Goal: Task Accomplishment & Management: Complete application form

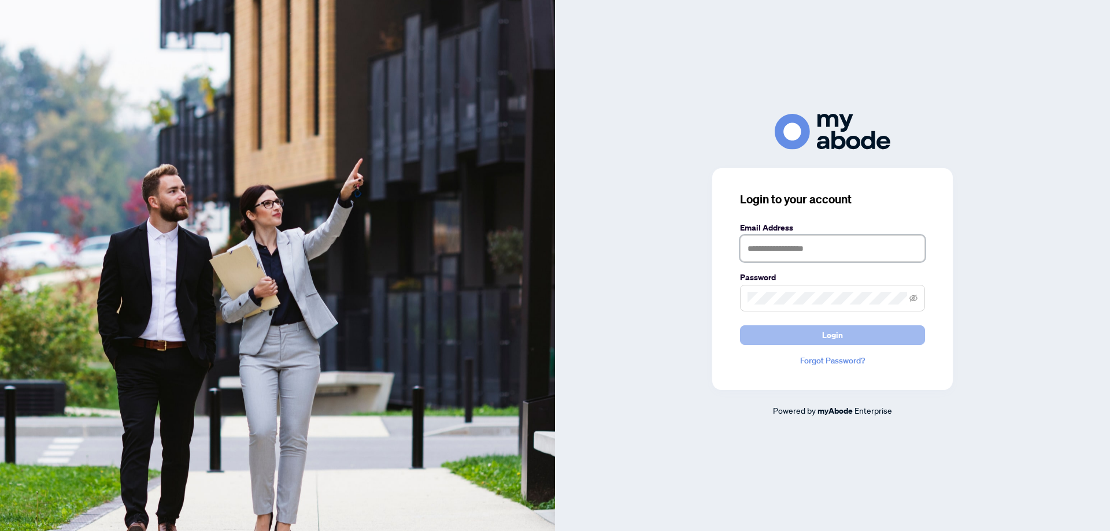
type input "**********"
click at [835, 333] on span "Login" at bounding box center [832, 335] width 21 height 18
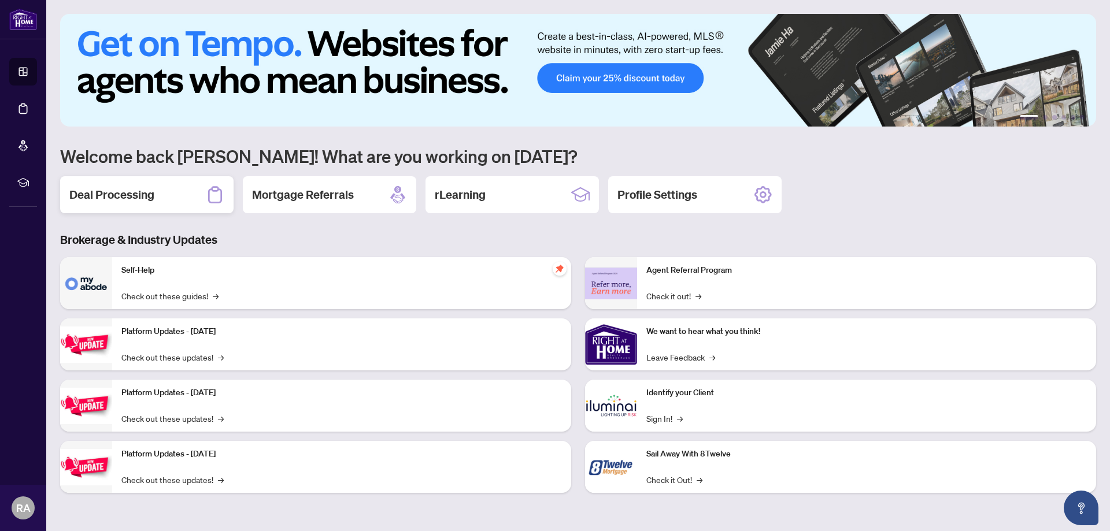
click at [145, 196] on h2 "Deal Processing" at bounding box center [111, 195] width 85 height 16
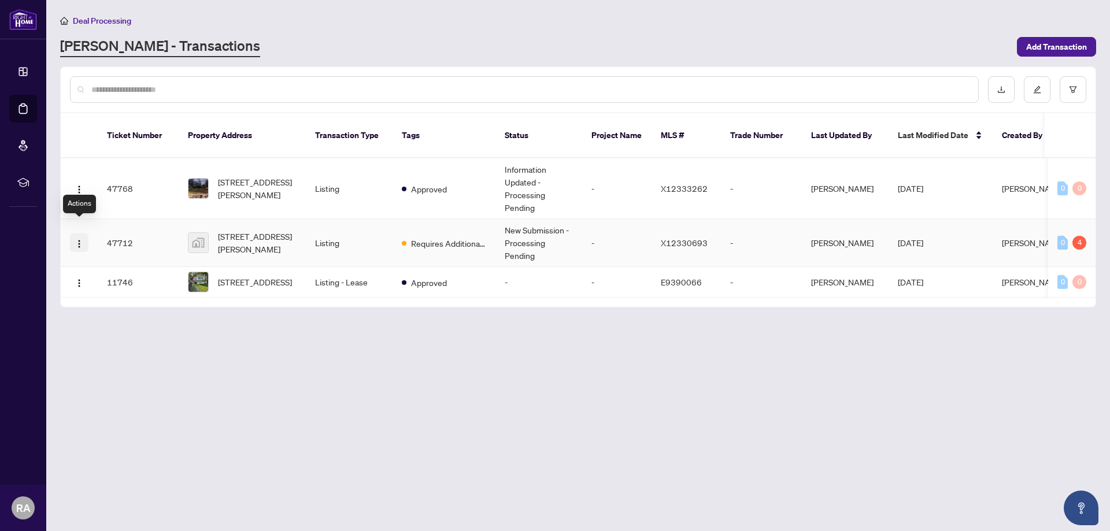
click at [78, 239] on img "button" at bounding box center [79, 243] width 9 height 9
click at [142, 386] on main "Deal Processing [PERSON_NAME] - Transactions Add Transaction Ticket Number Prop…" at bounding box center [578, 265] width 1064 height 531
click at [257, 234] on div "[STREET_ADDRESS]" at bounding box center [221, 242] width 72 height 18
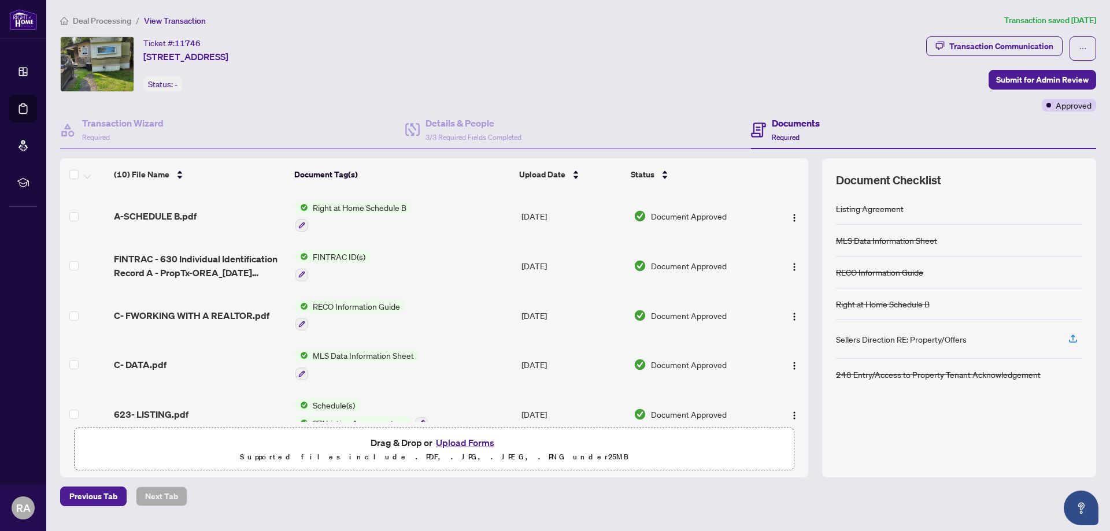
scroll to position [266, 0]
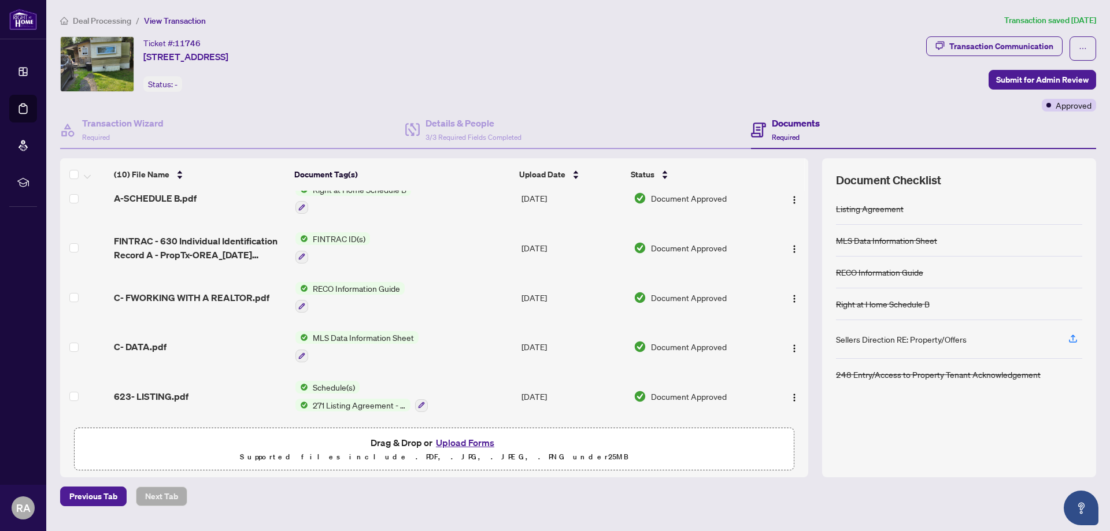
click at [457, 442] on button "Upload Forms" at bounding box center [464, 442] width 65 height 15
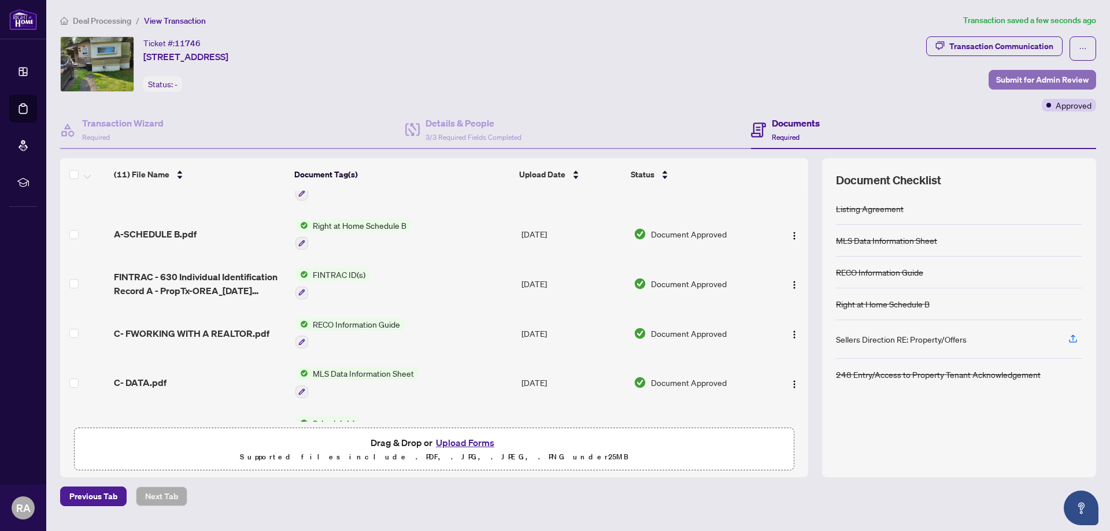
click at [1030, 73] on span "Submit for Admin Review" at bounding box center [1042, 80] width 92 height 18
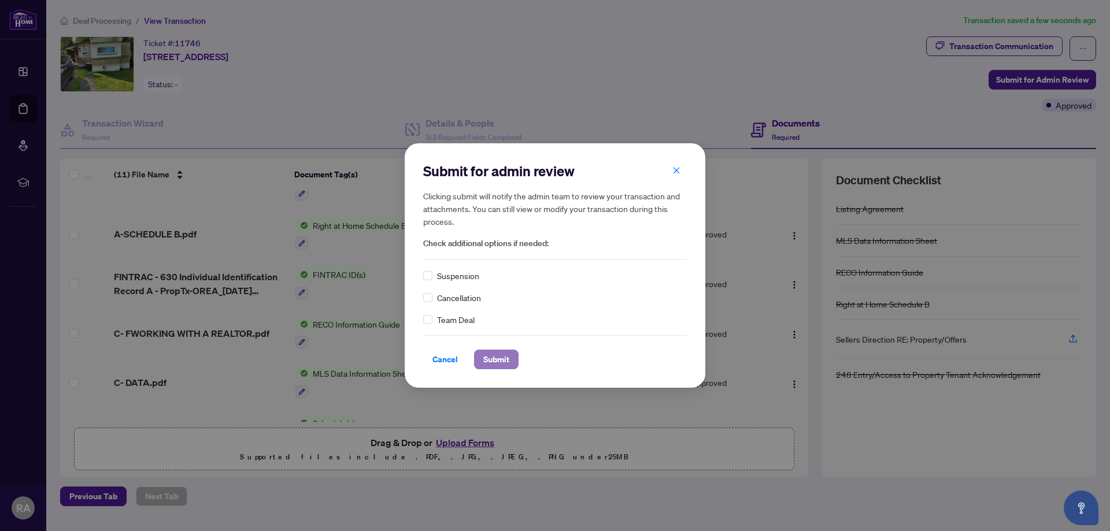
click at [500, 362] on span "Submit" at bounding box center [496, 359] width 26 height 18
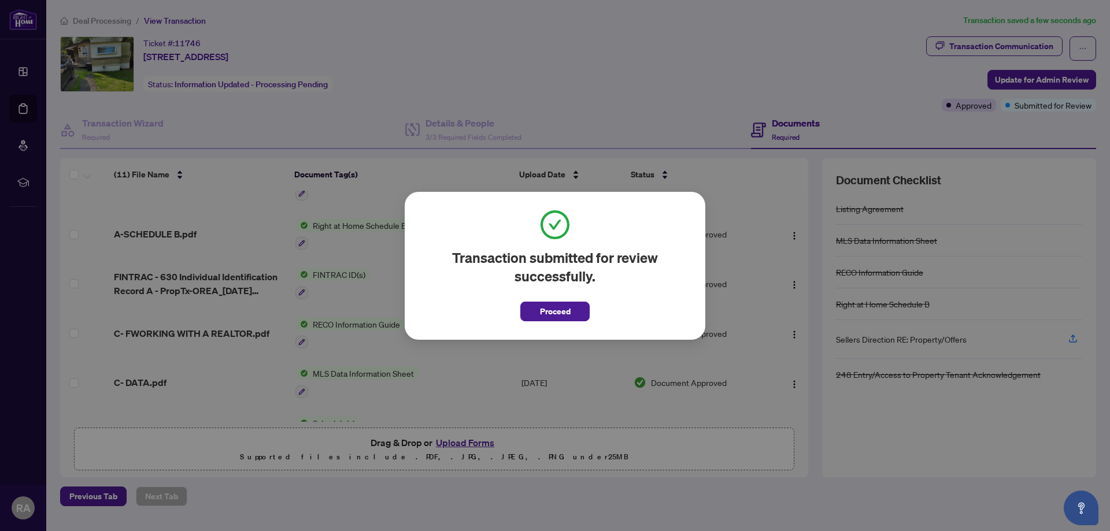
click at [558, 309] on span "Proceed" at bounding box center [555, 311] width 31 height 18
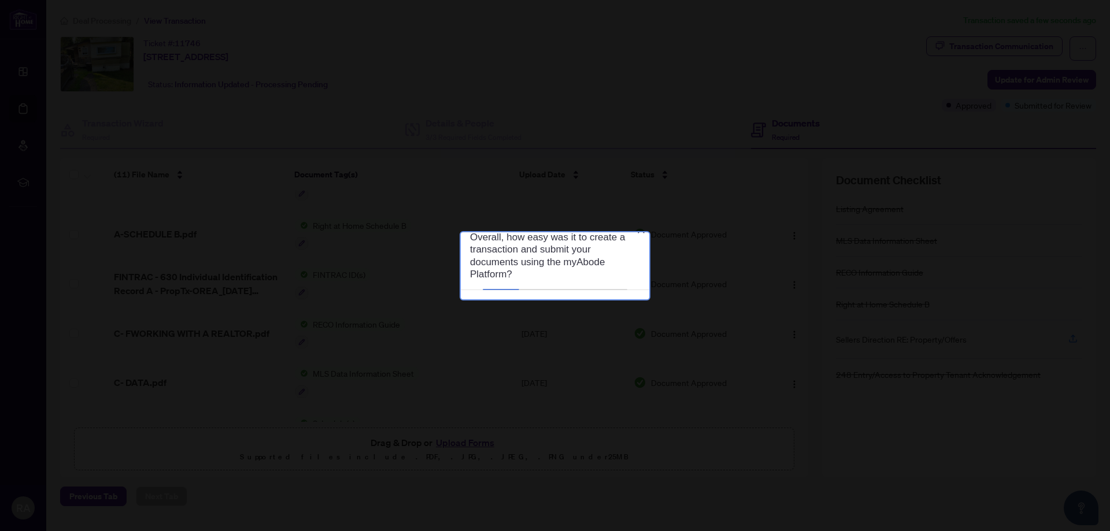
scroll to position [0, 0]
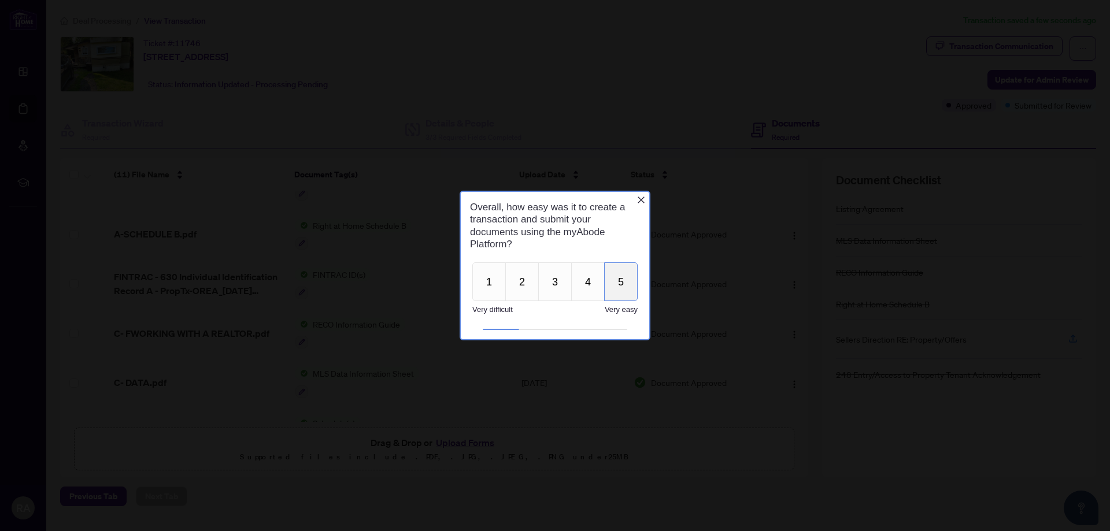
click at [621, 286] on button "5" at bounding box center [621, 281] width 34 height 39
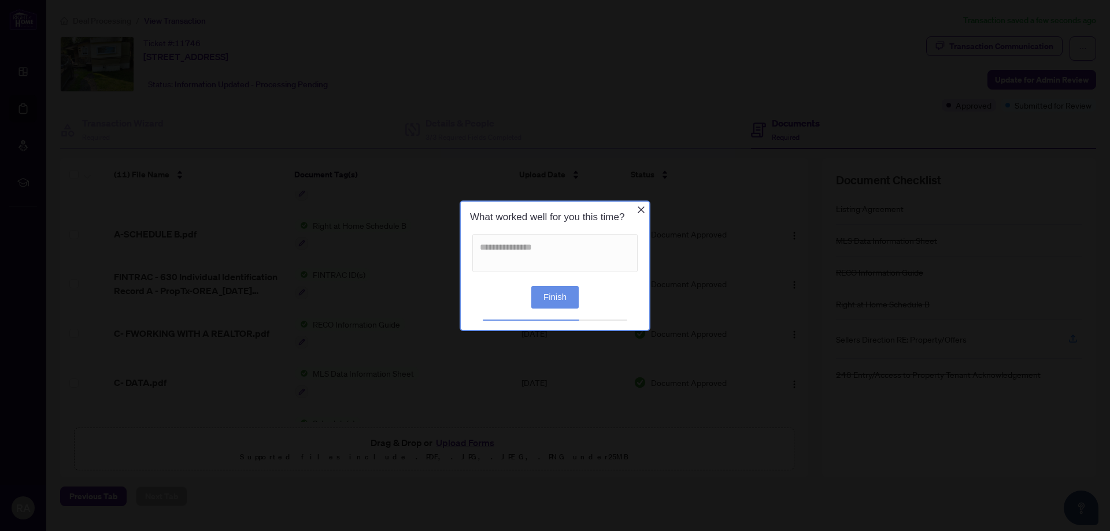
click at [558, 299] on button "Finish" at bounding box center [554, 297] width 47 height 23
